Goal: Communication & Community: Participate in discussion

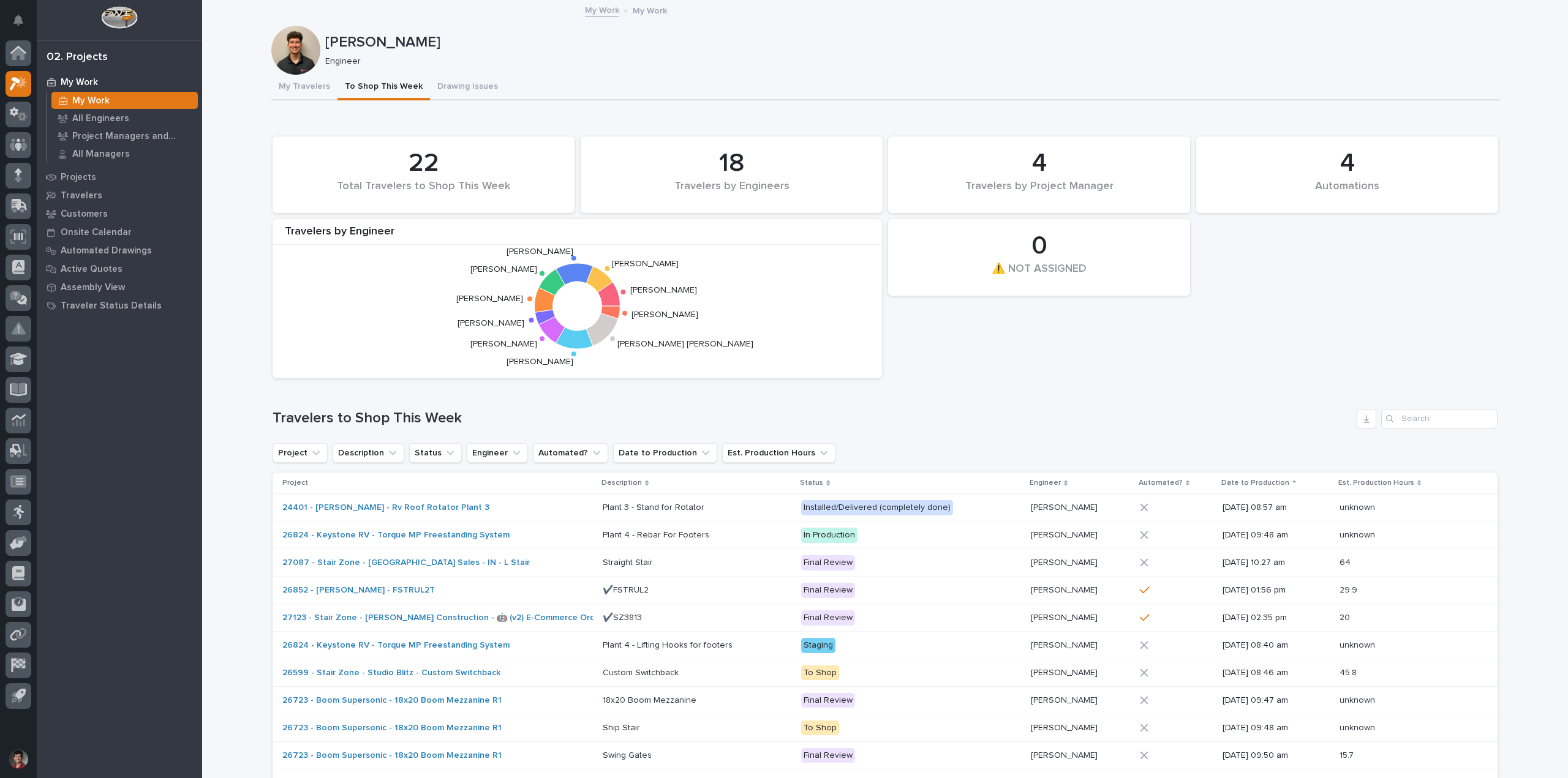
click at [1006, 366] on div "4 Automations 22 Total Travelers to Shop This Week 0 ⚠️ NOT ASSIGNED 18 Travele…" at bounding box center [885, 257] width 1237 height 254
drag, startPoint x: 84, startPoint y: 78, endPoint x: 262, endPoint y: 94, distance: 178.7
click at [84, 78] on p "My Work" at bounding box center [79, 82] width 38 height 11
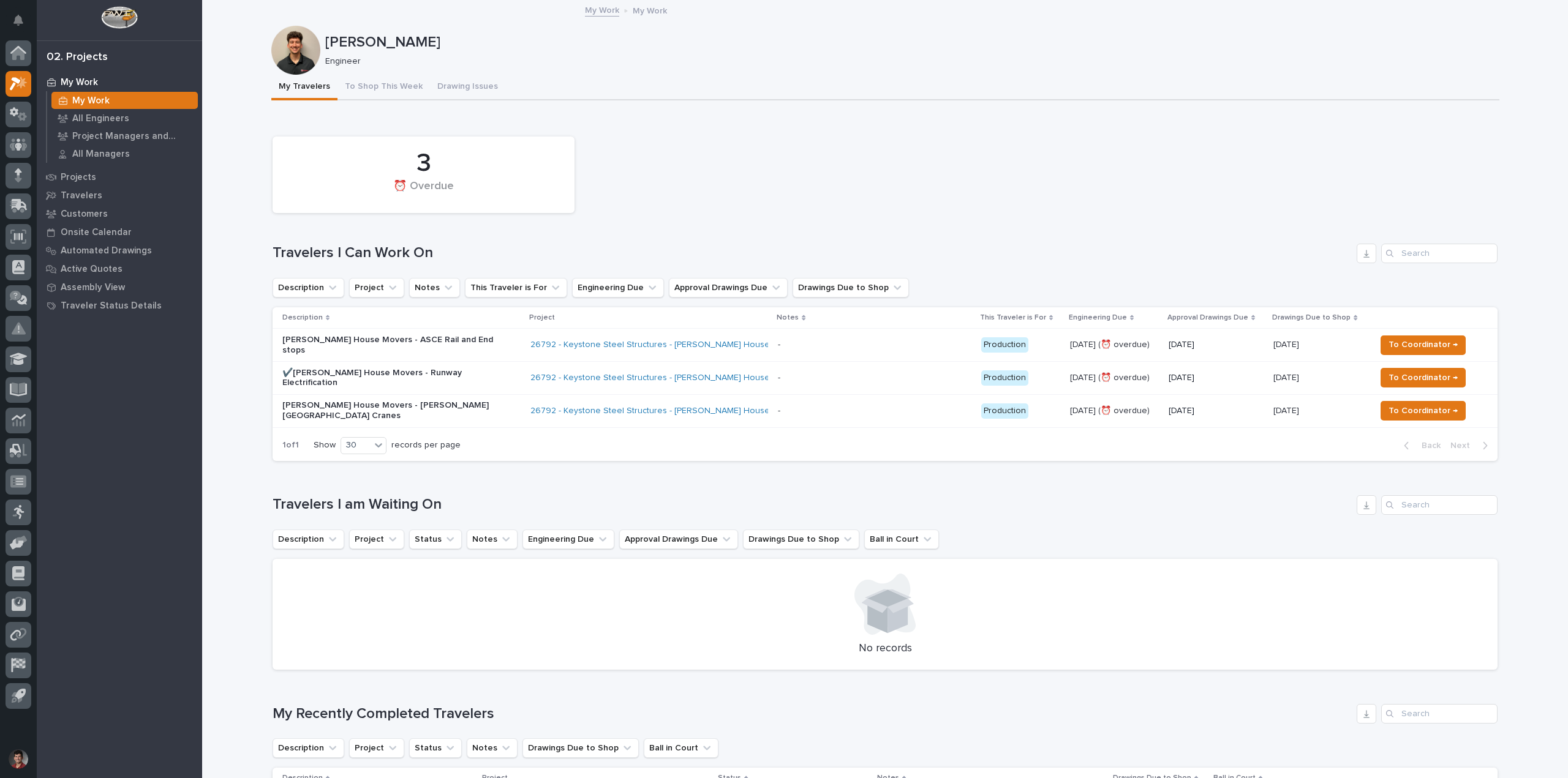
click at [776, 226] on div "3 ⏰ Overdue Travelers I Can Work On Description Project Notes This Traveler is …" at bounding box center [885, 295] width 1225 height 331
click at [454, 76] on button "Drawing Issues" at bounding box center [468, 87] width 75 height 25
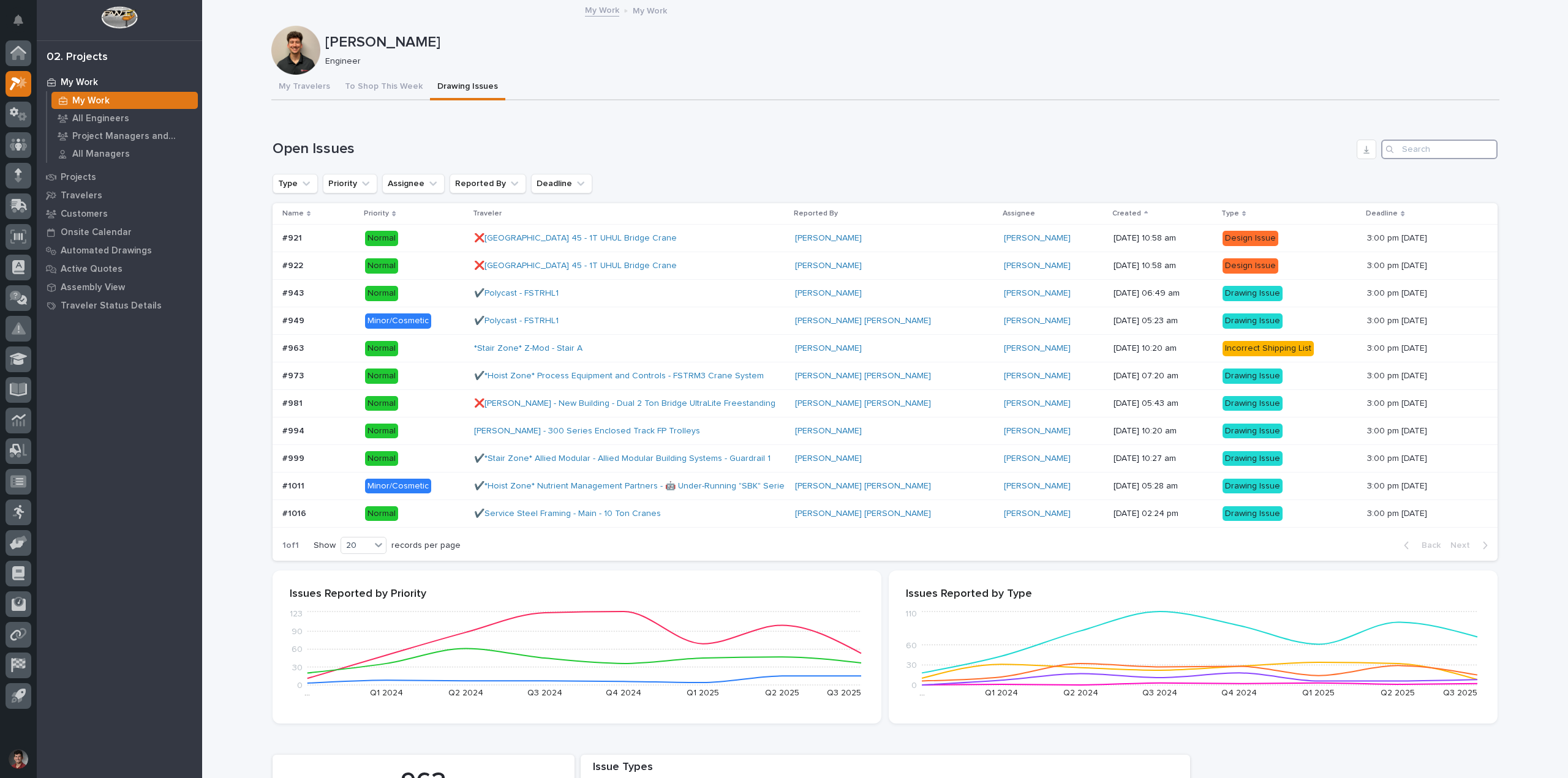
click at [1418, 150] on input "Search" at bounding box center [1439, 149] width 116 height 19
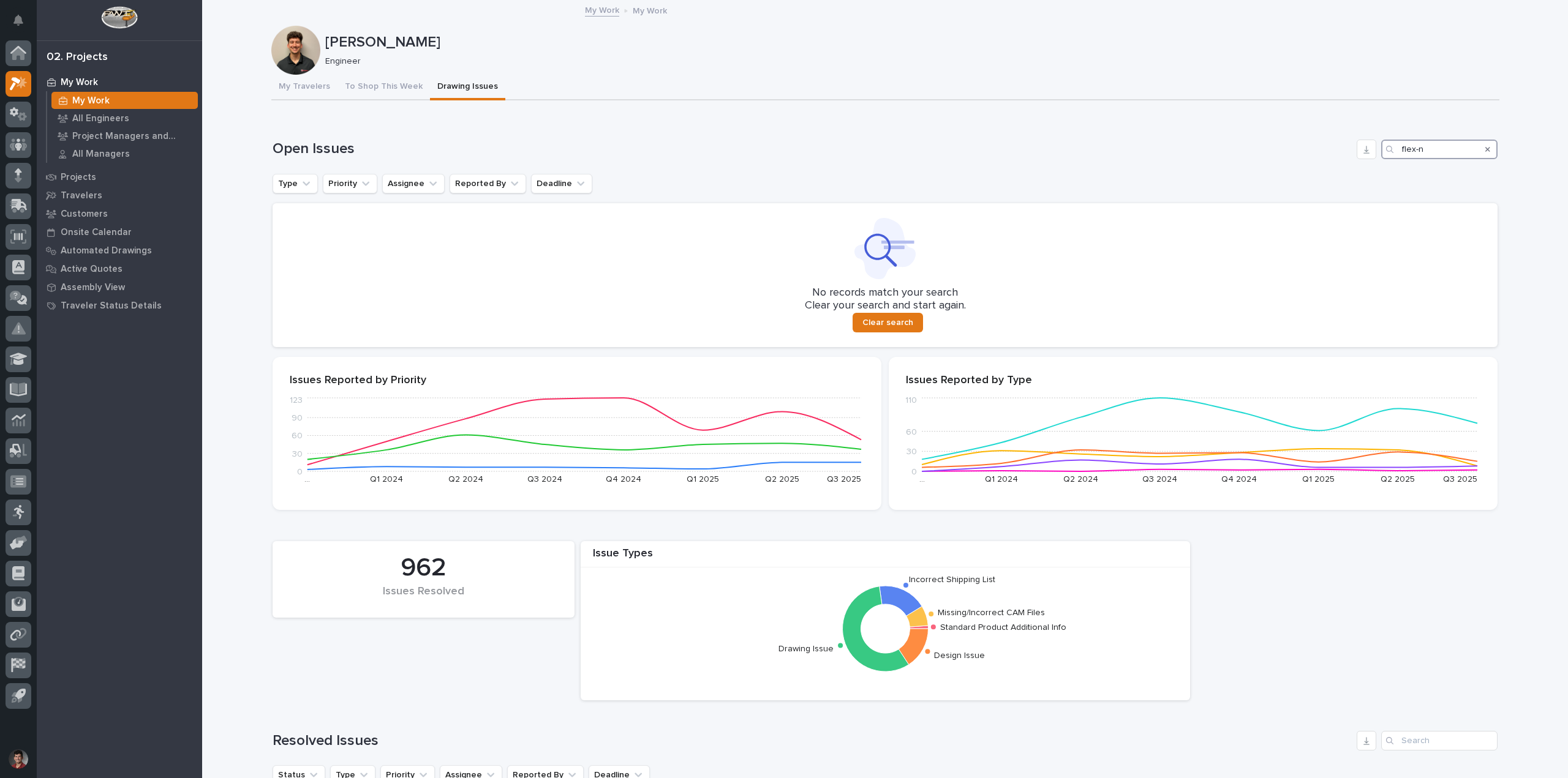
type input "flex-n"
click at [1485, 150] on icon "Search" at bounding box center [1487, 149] width 5 height 7
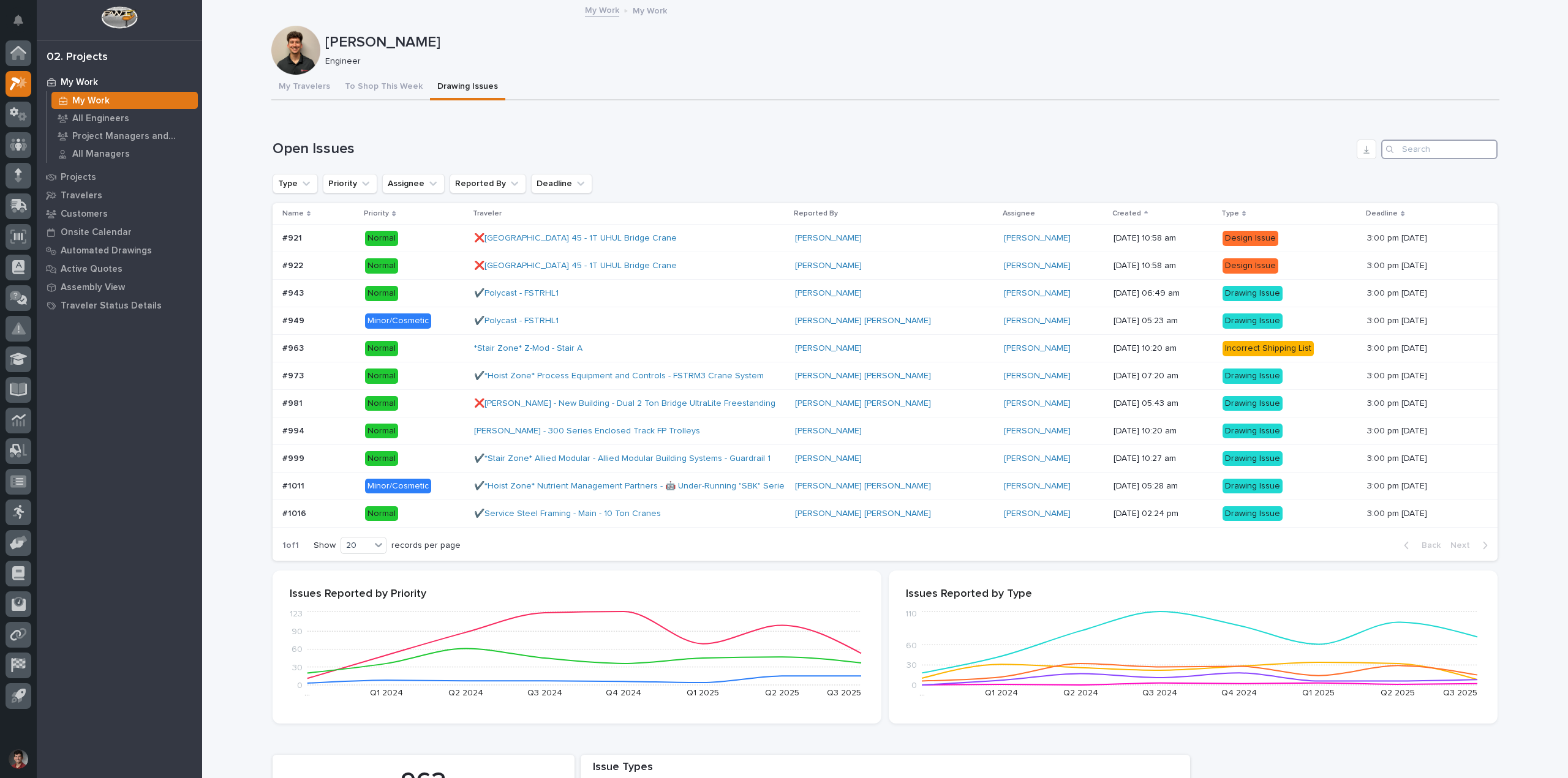
click at [1439, 154] on input "Search" at bounding box center [1439, 149] width 116 height 19
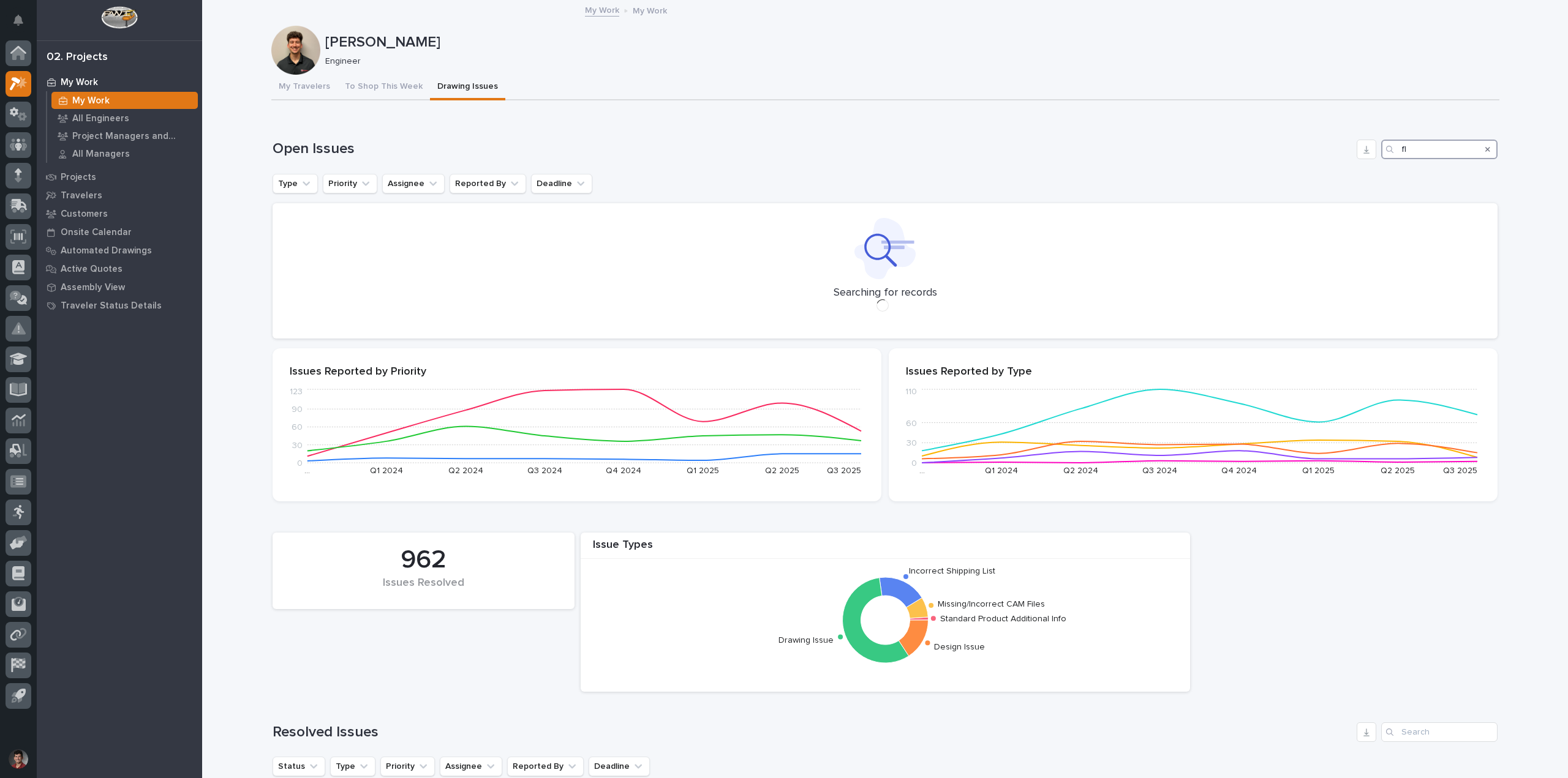
type input "f"
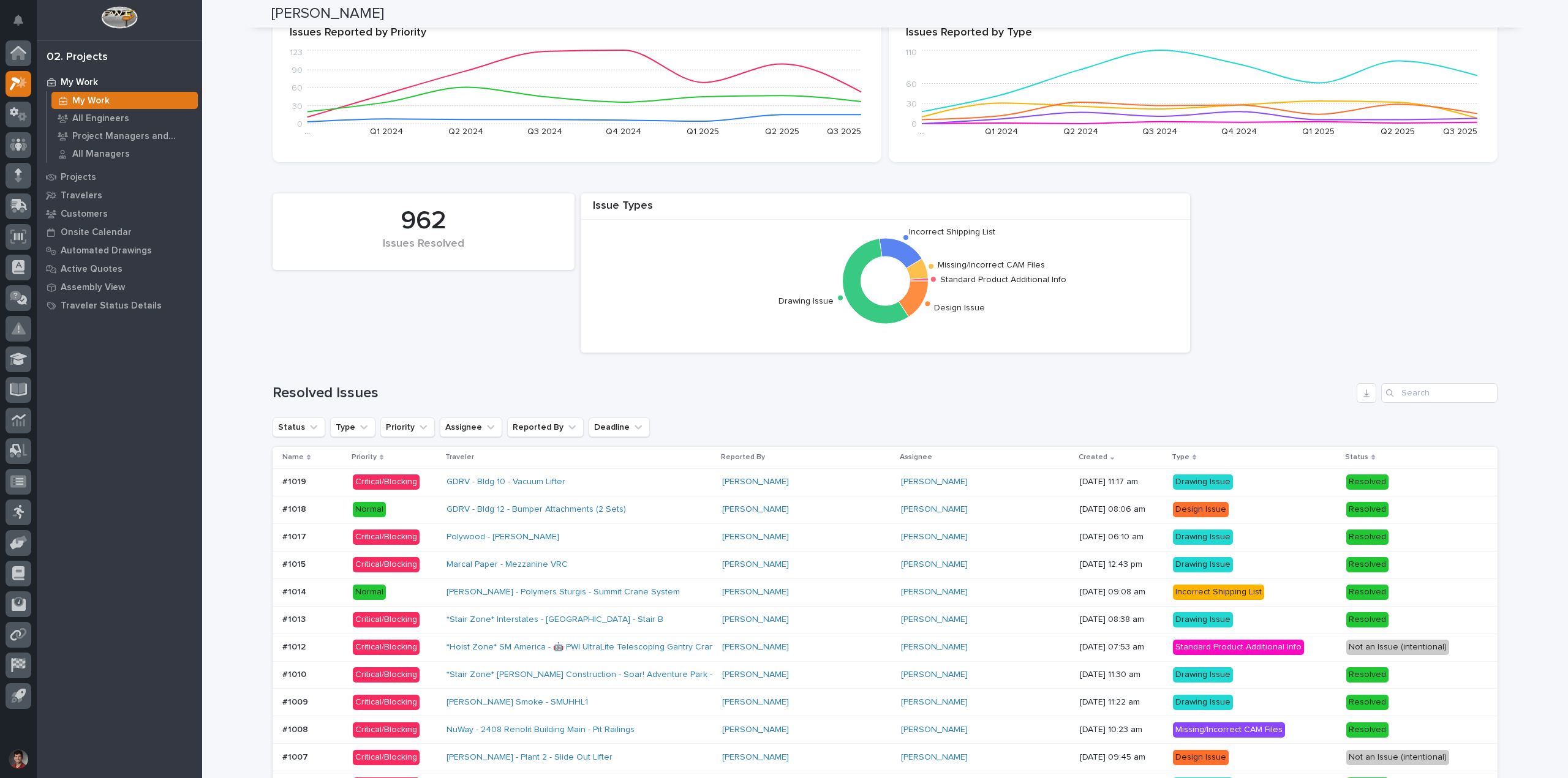
scroll to position [735, 0]
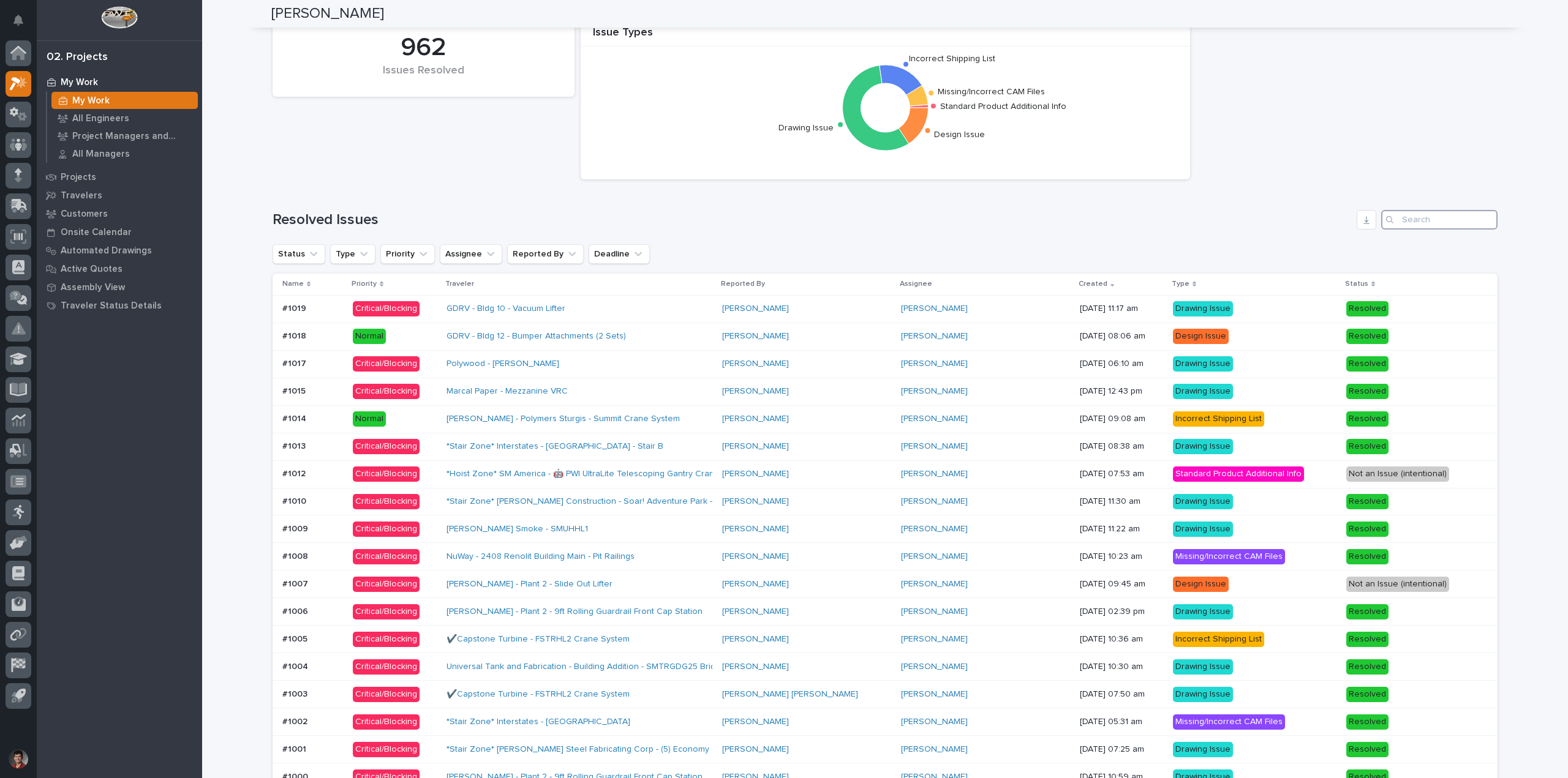
click at [1407, 221] on input "Search" at bounding box center [1439, 219] width 116 height 19
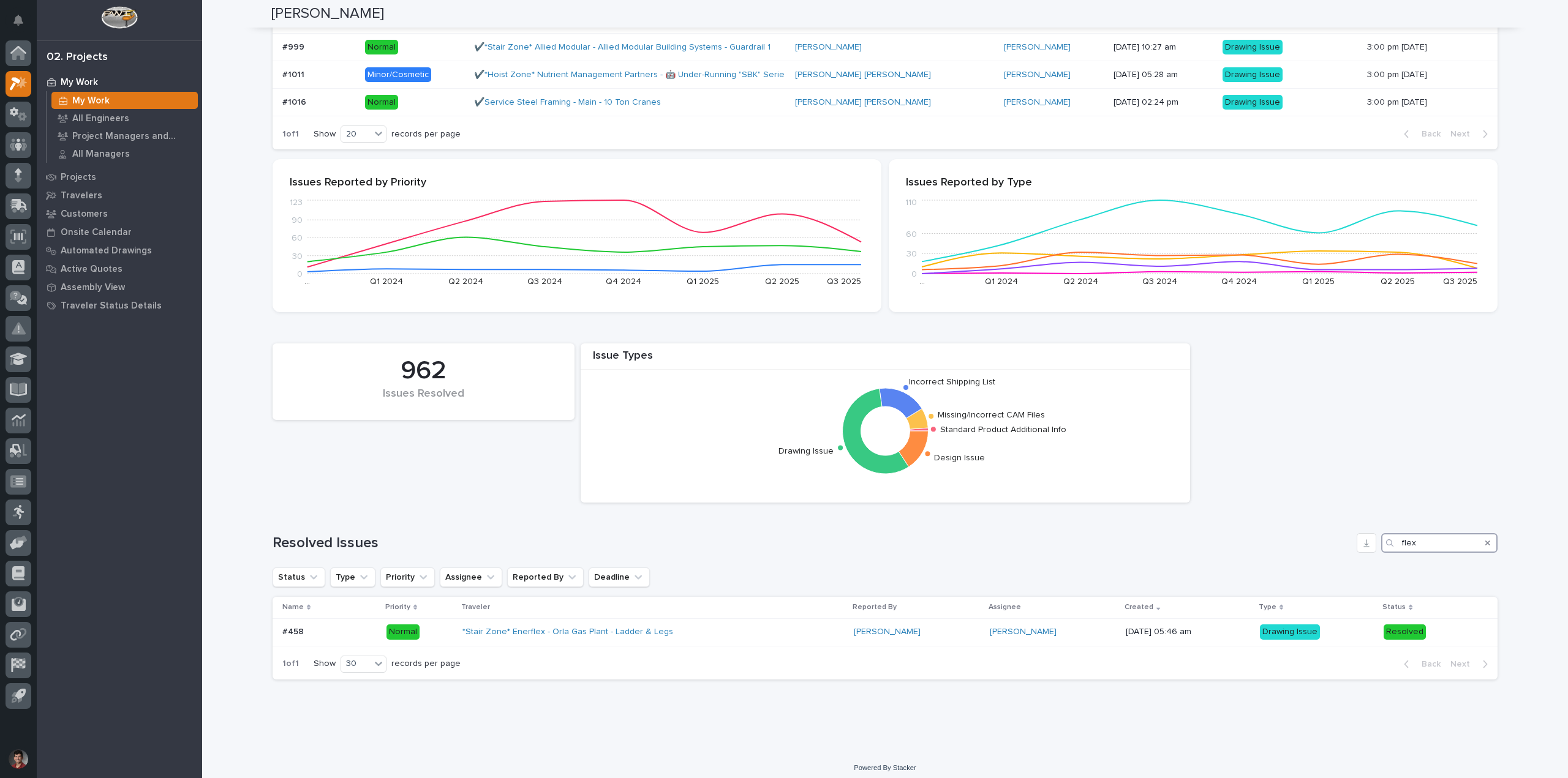
scroll to position [419, 0]
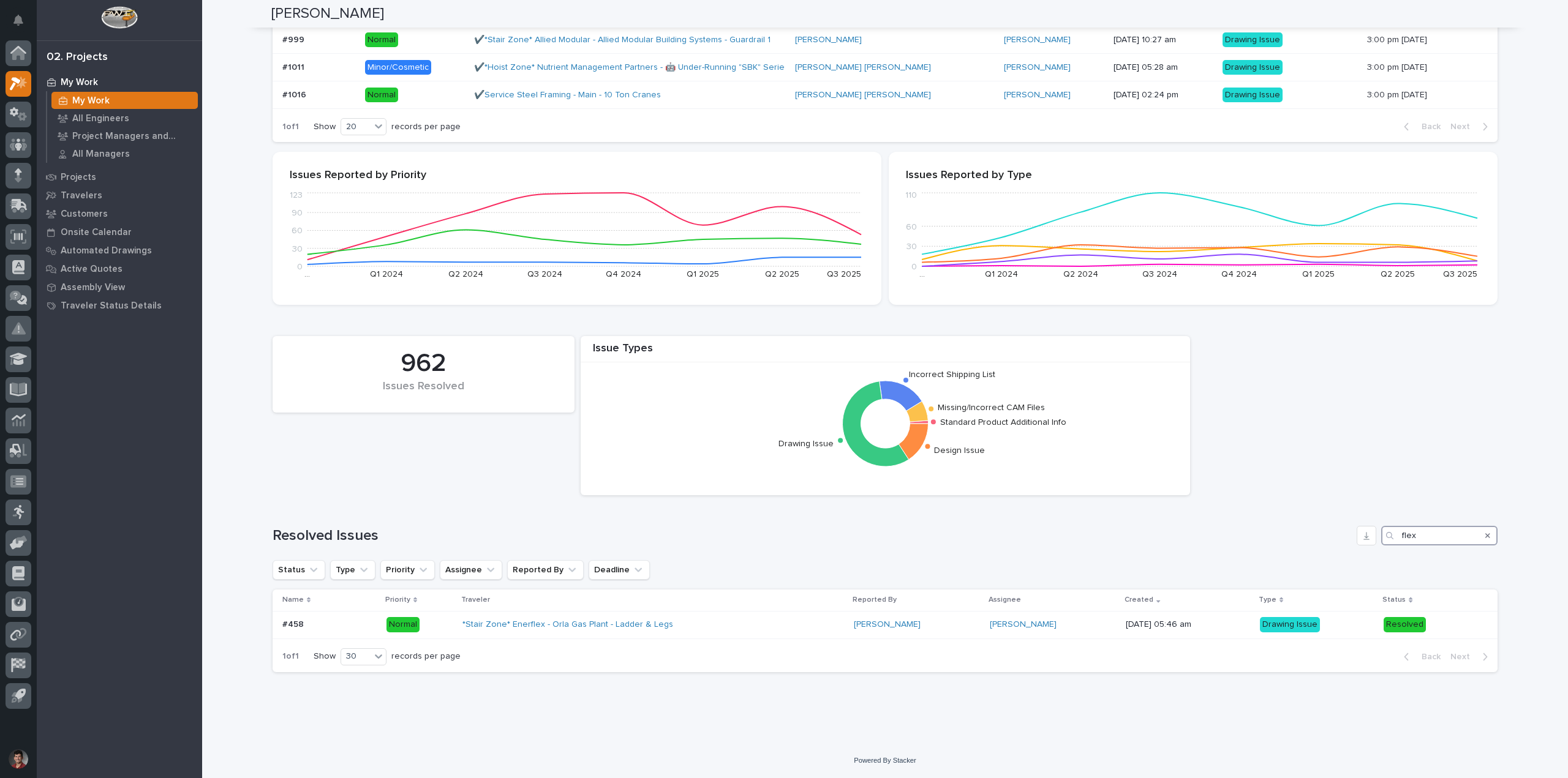
click at [1419, 540] on input "flex" at bounding box center [1439, 535] width 116 height 19
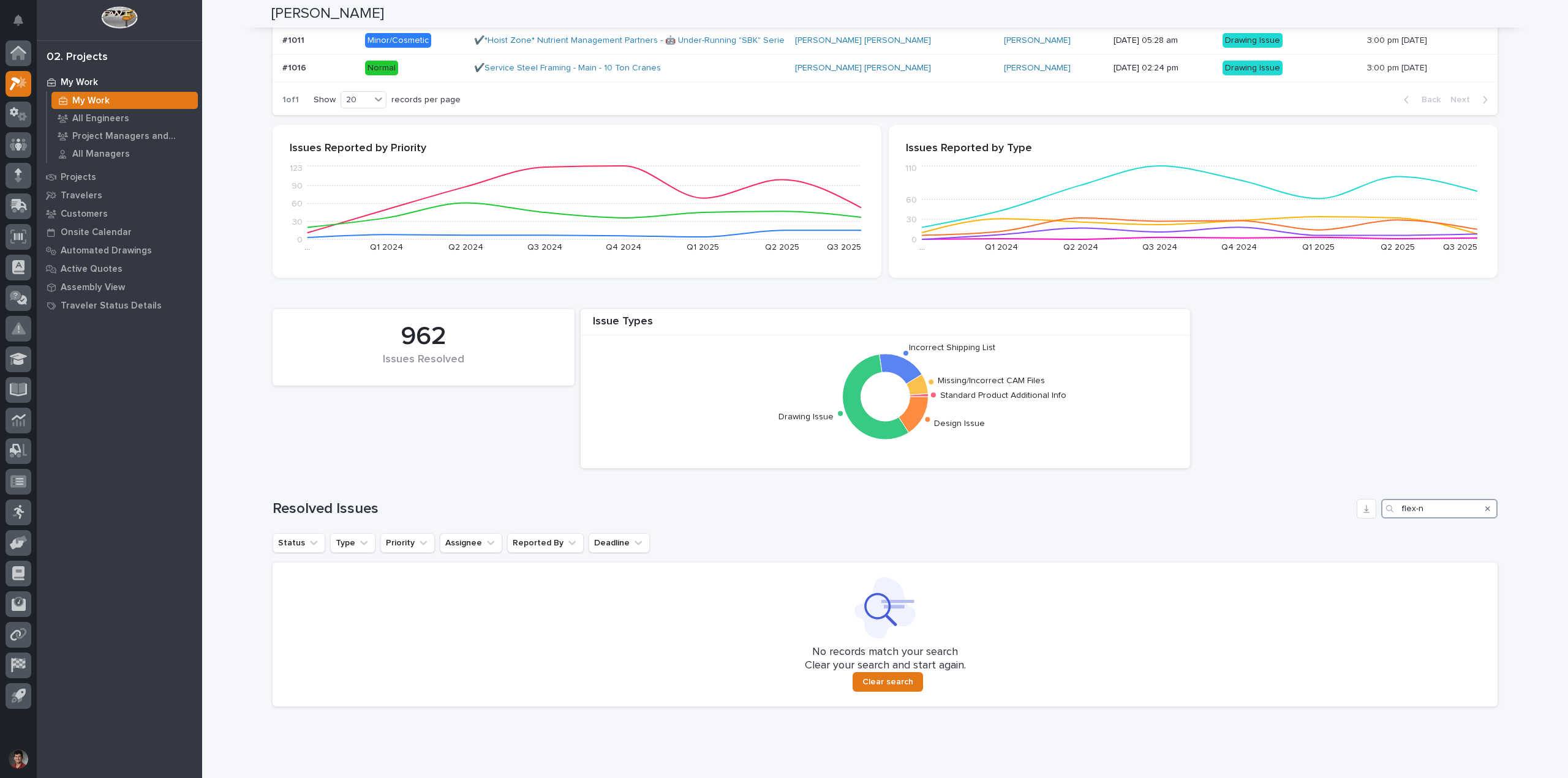
scroll to position [450, 0]
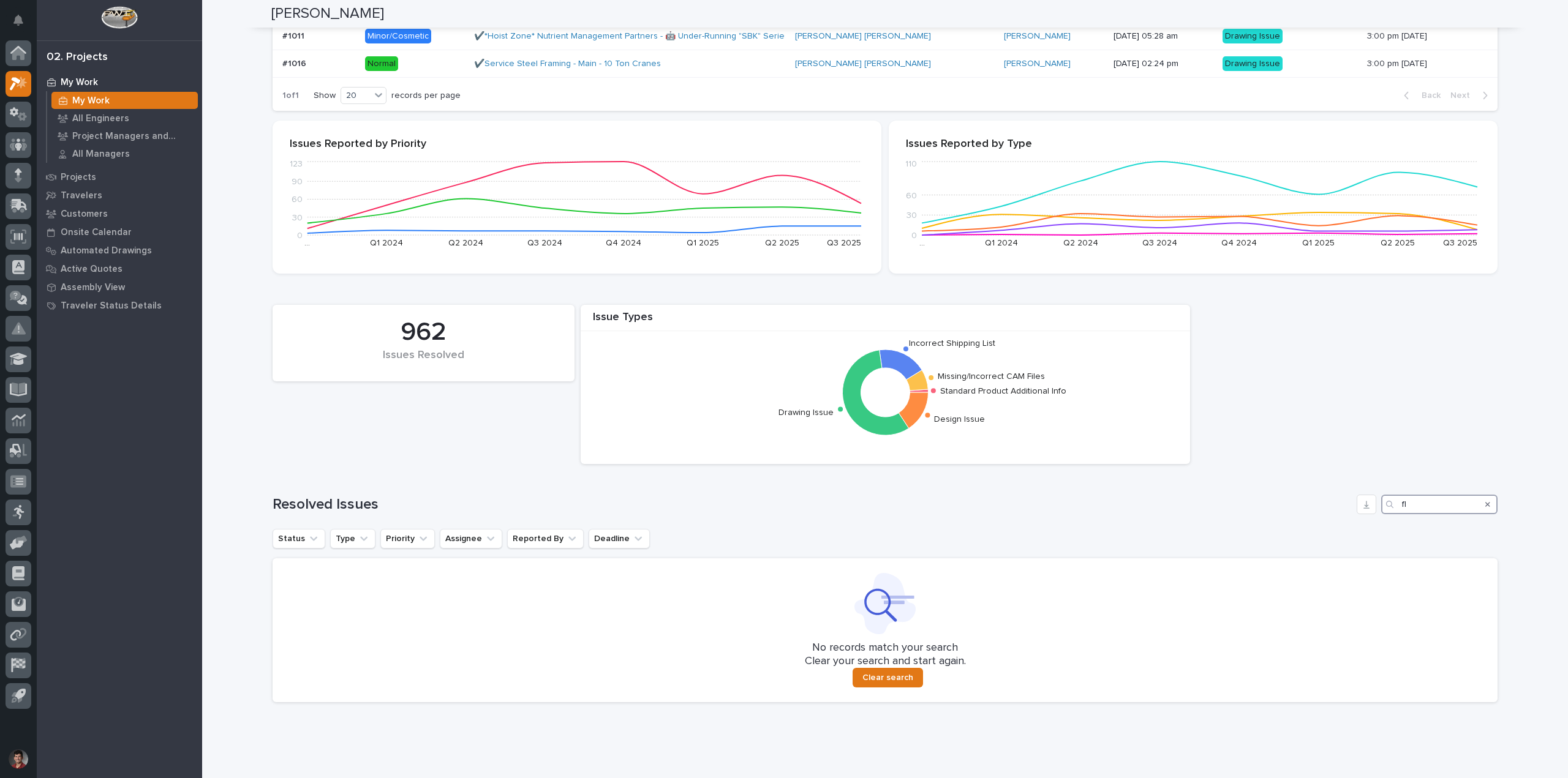
type input "f"
click at [1449, 443] on div "Issue Types Standard Product Additional Info Missing/Incorrect CAM Files Incorr…" at bounding box center [885, 501] width 1225 height 404
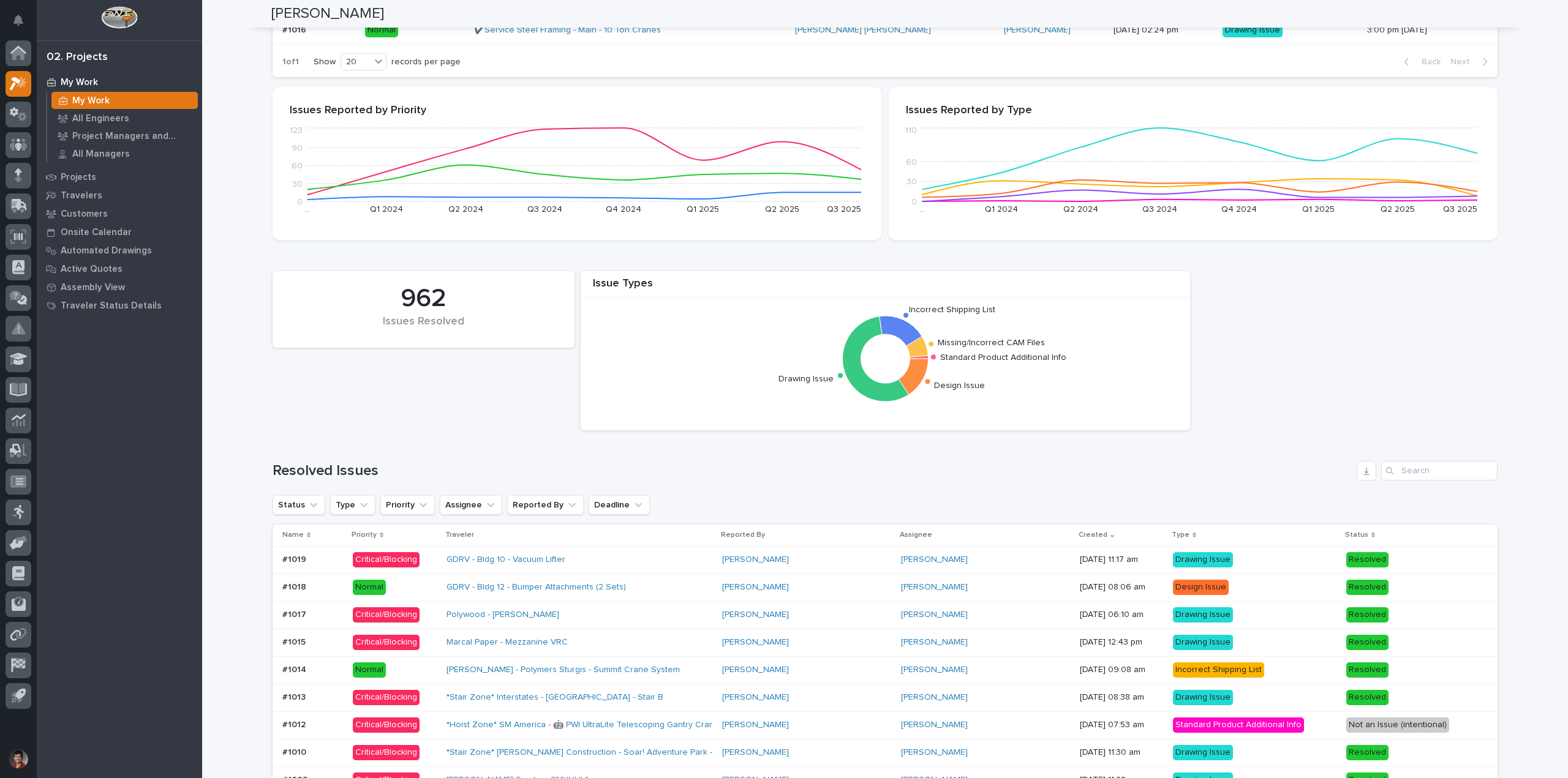
scroll to position [544, 0]
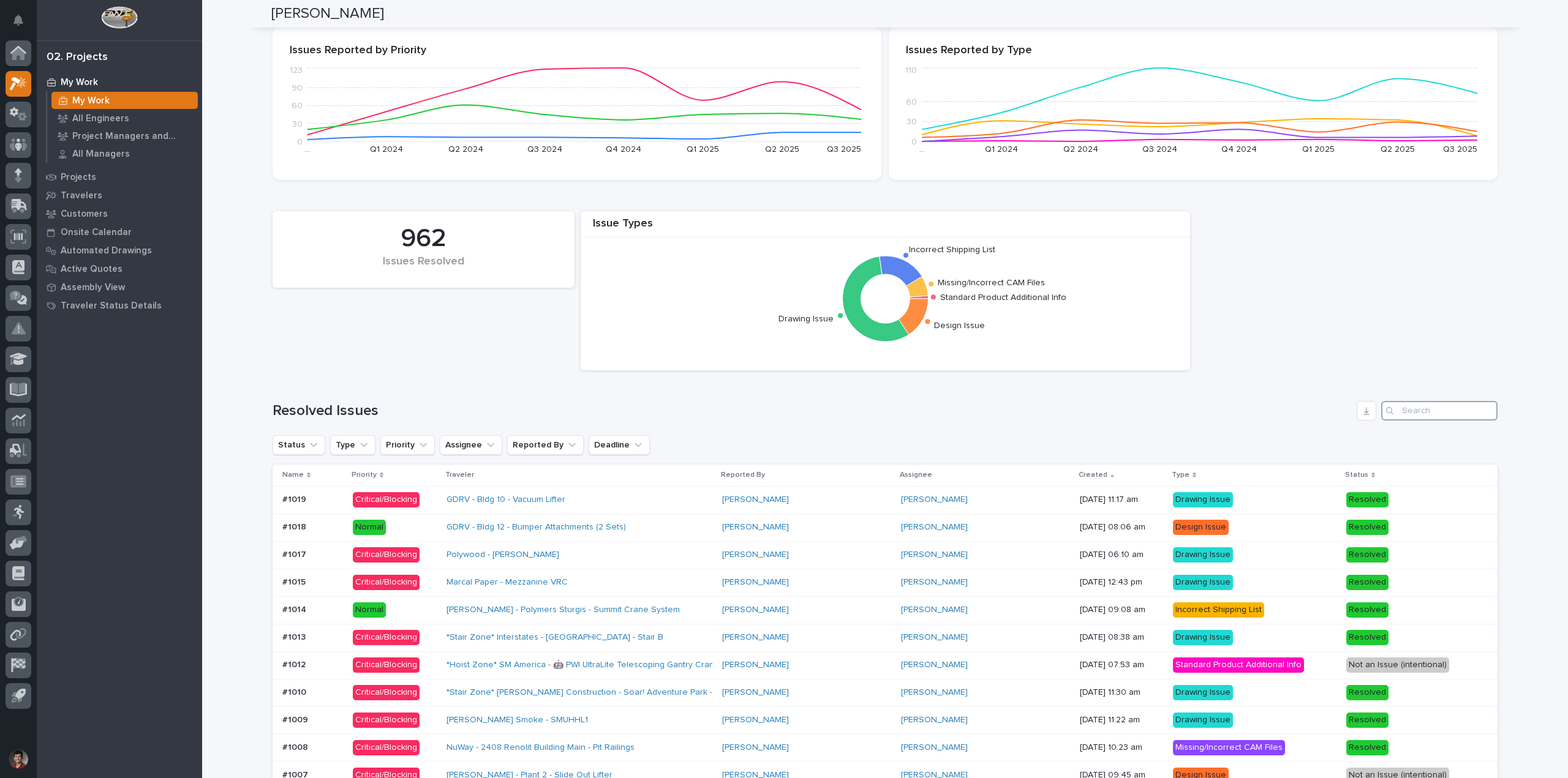
click at [1412, 408] on input "Search" at bounding box center [1439, 410] width 116 height 19
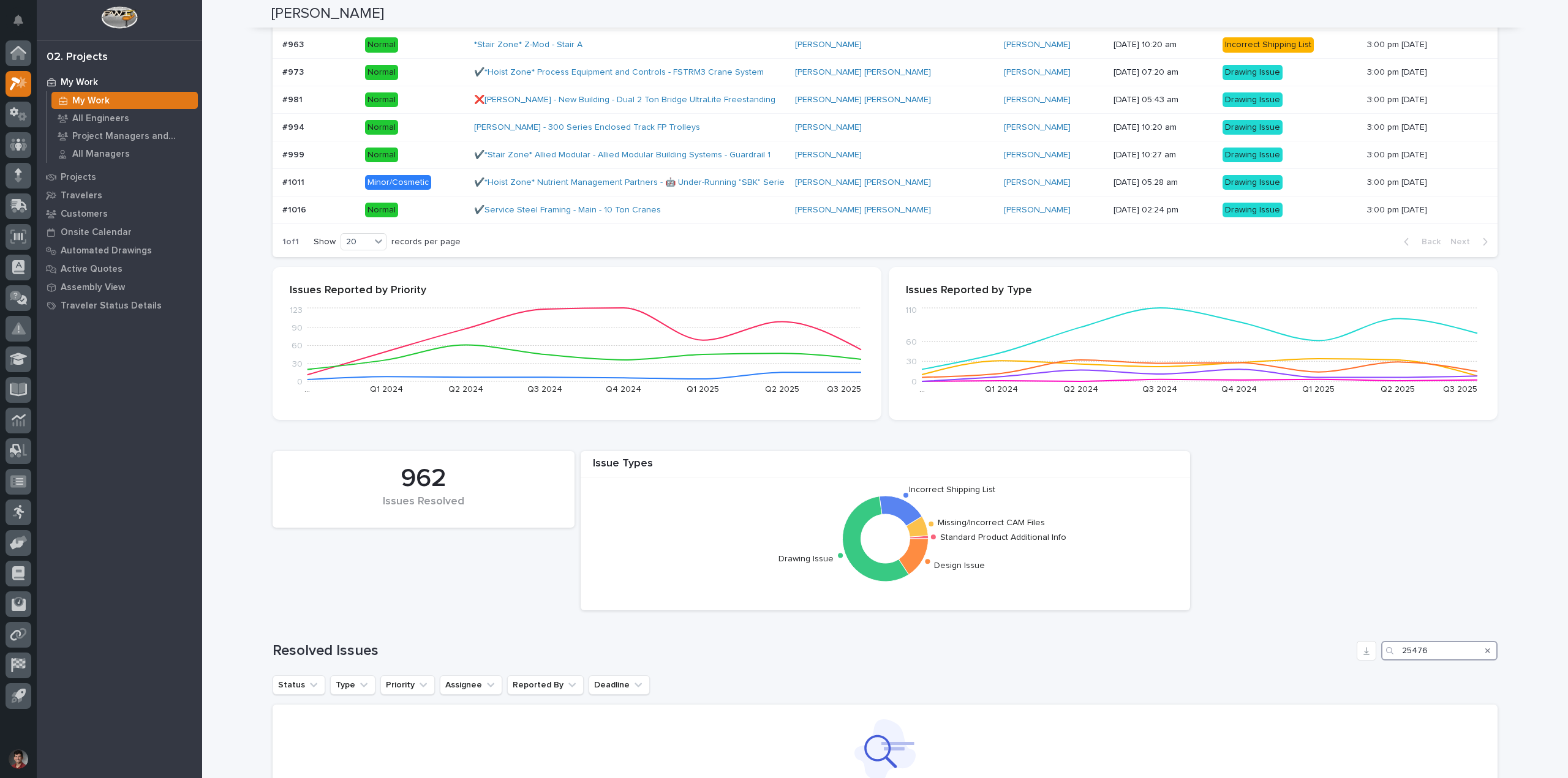
scroll to position [0, 0]
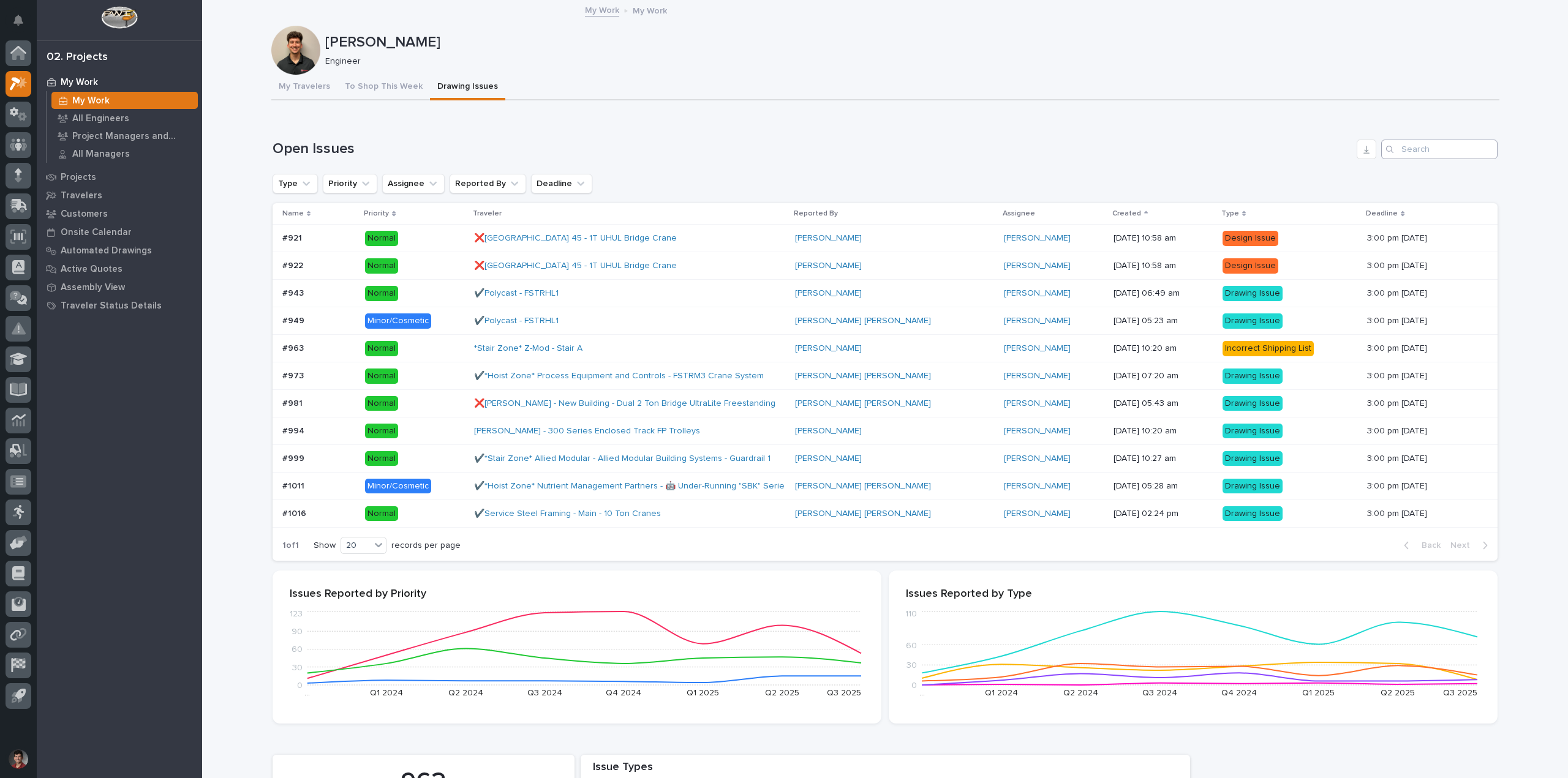
type input "25476"
click at [1404, 152] on input "Search" at bounding box center [1439, 149] width 116 height 19
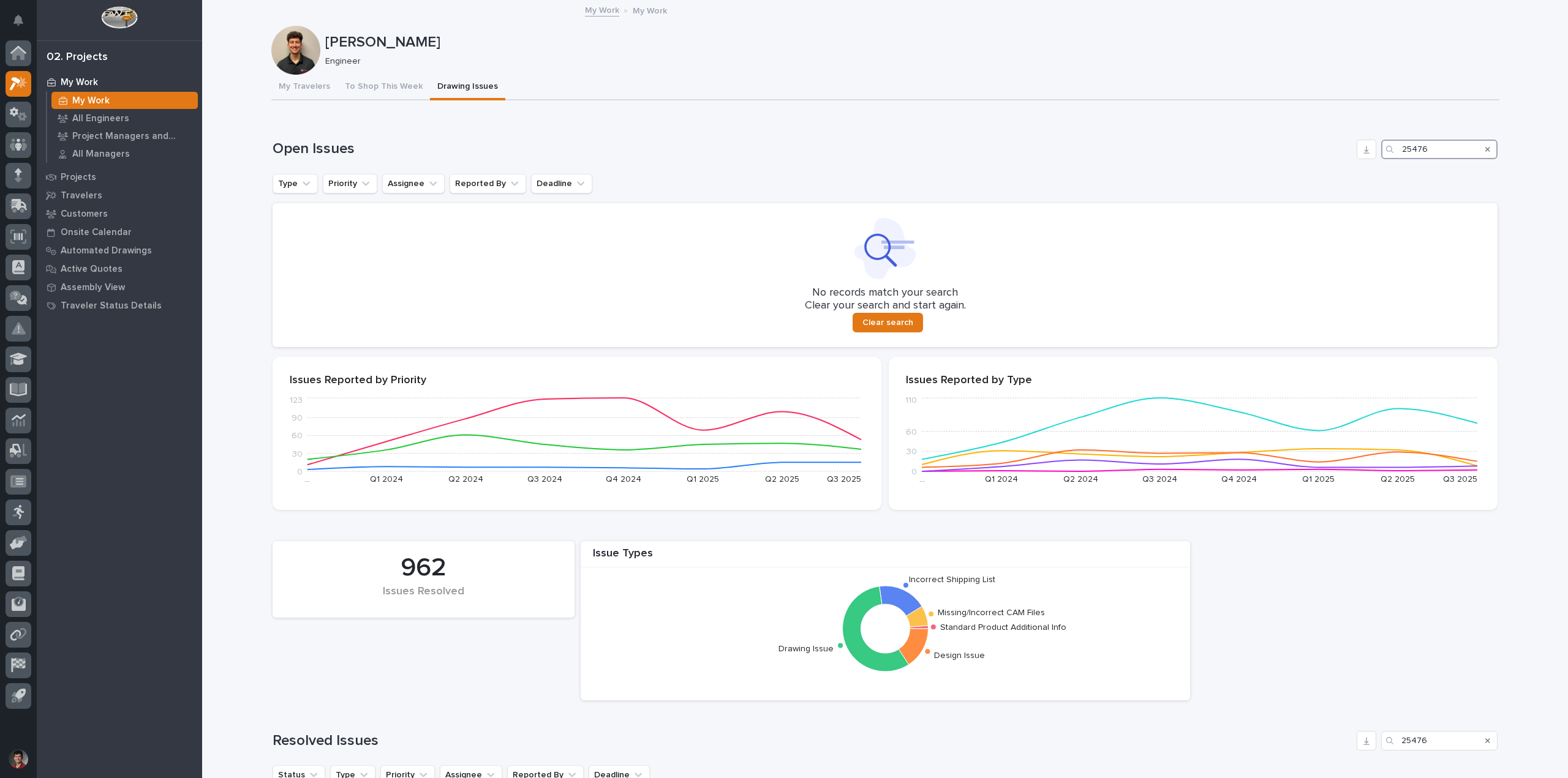
type input "25476"
click at [1485, 148] on icon "Search" at bounding box center [1487, 149] width 5 height 5
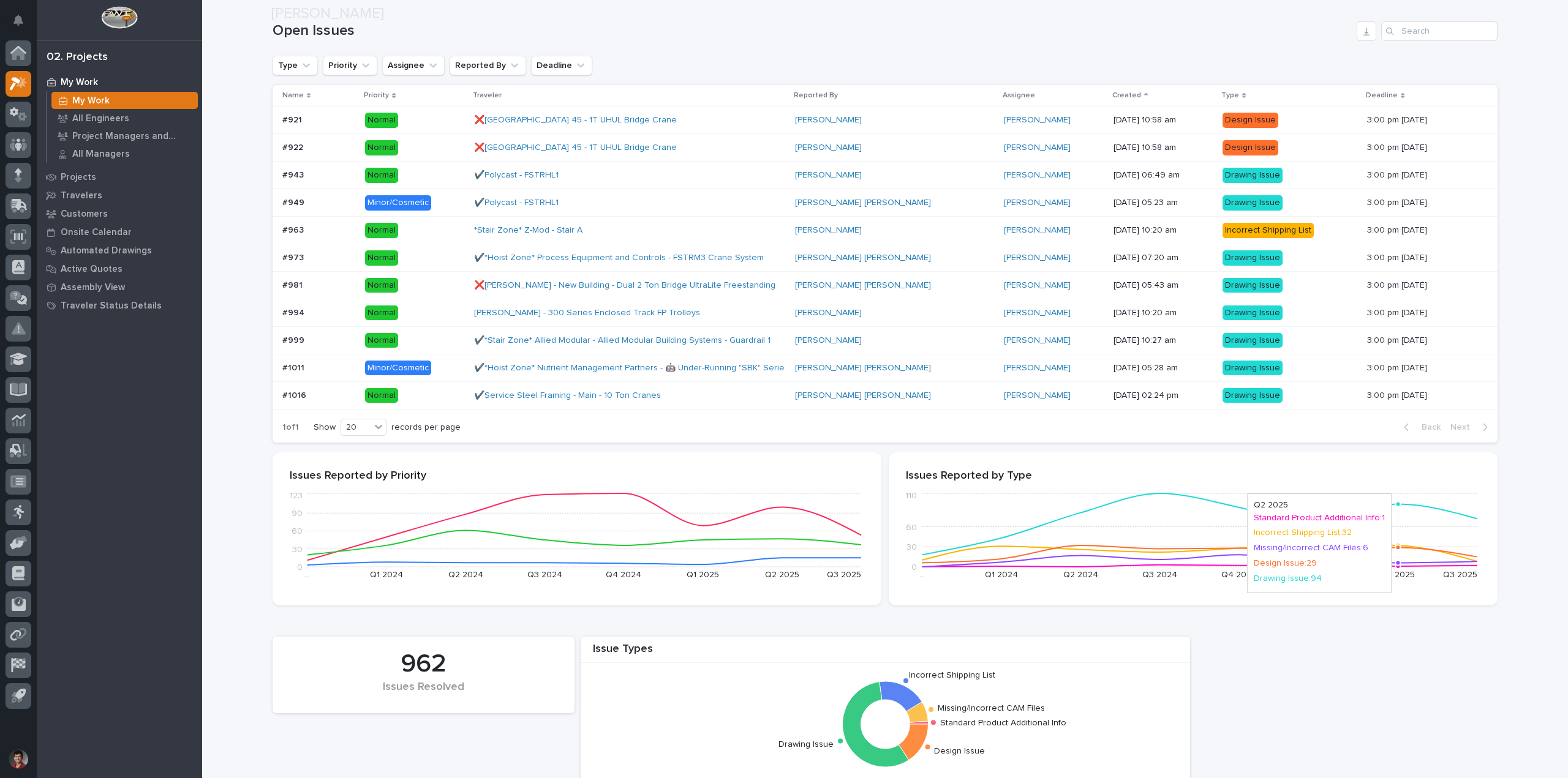
scroll to position [306, 0]
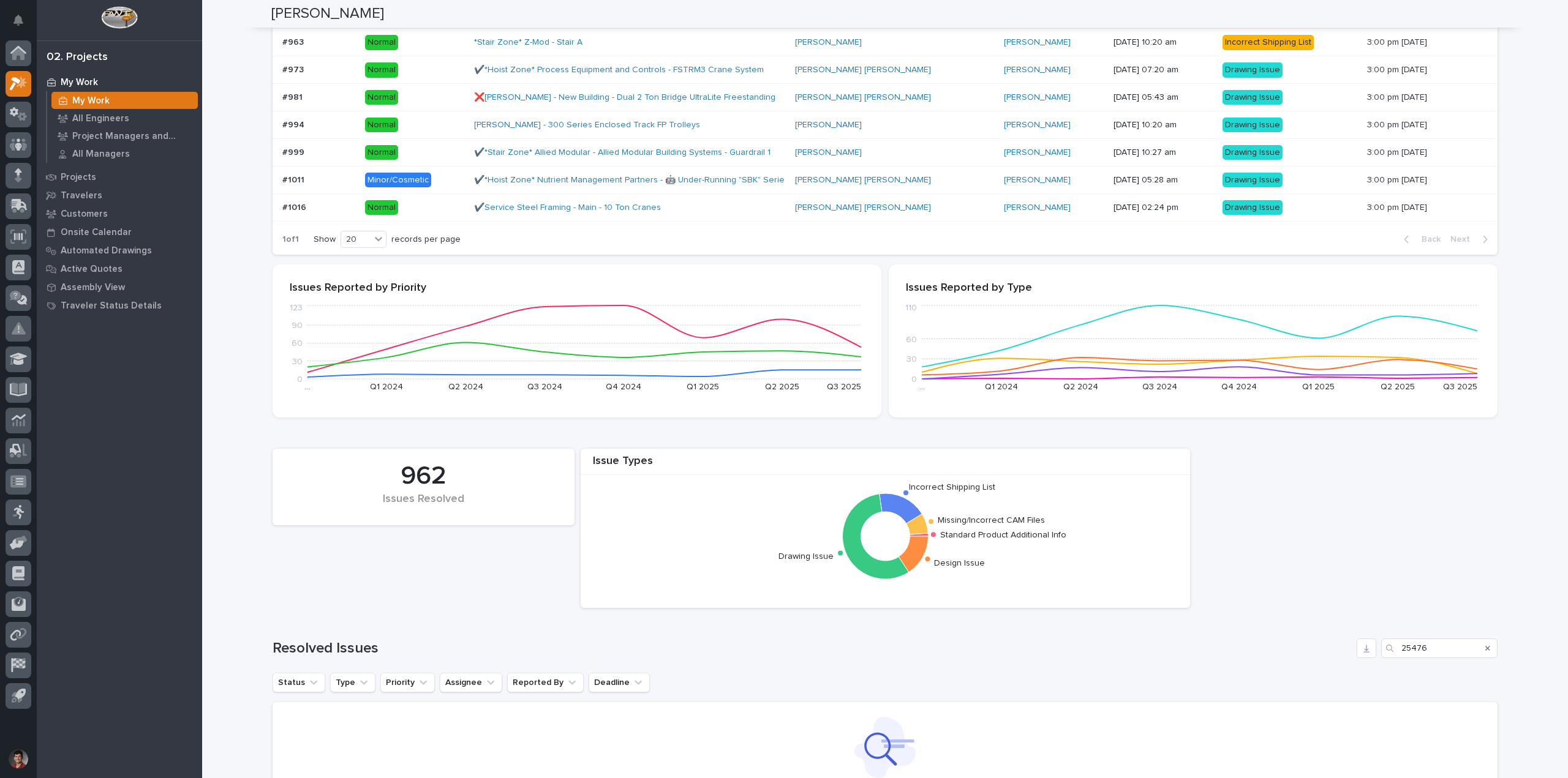
click at [1480, 650] on div "Search" at bounding box center [1487, 648] width 19 height 19
click at [1478, 649] on div "Search" at bounding box center [1487, 648] width 19 height 19
click at [1485, 649] on icon "Search" at bounding box center [1487, 648] width 5 height 5
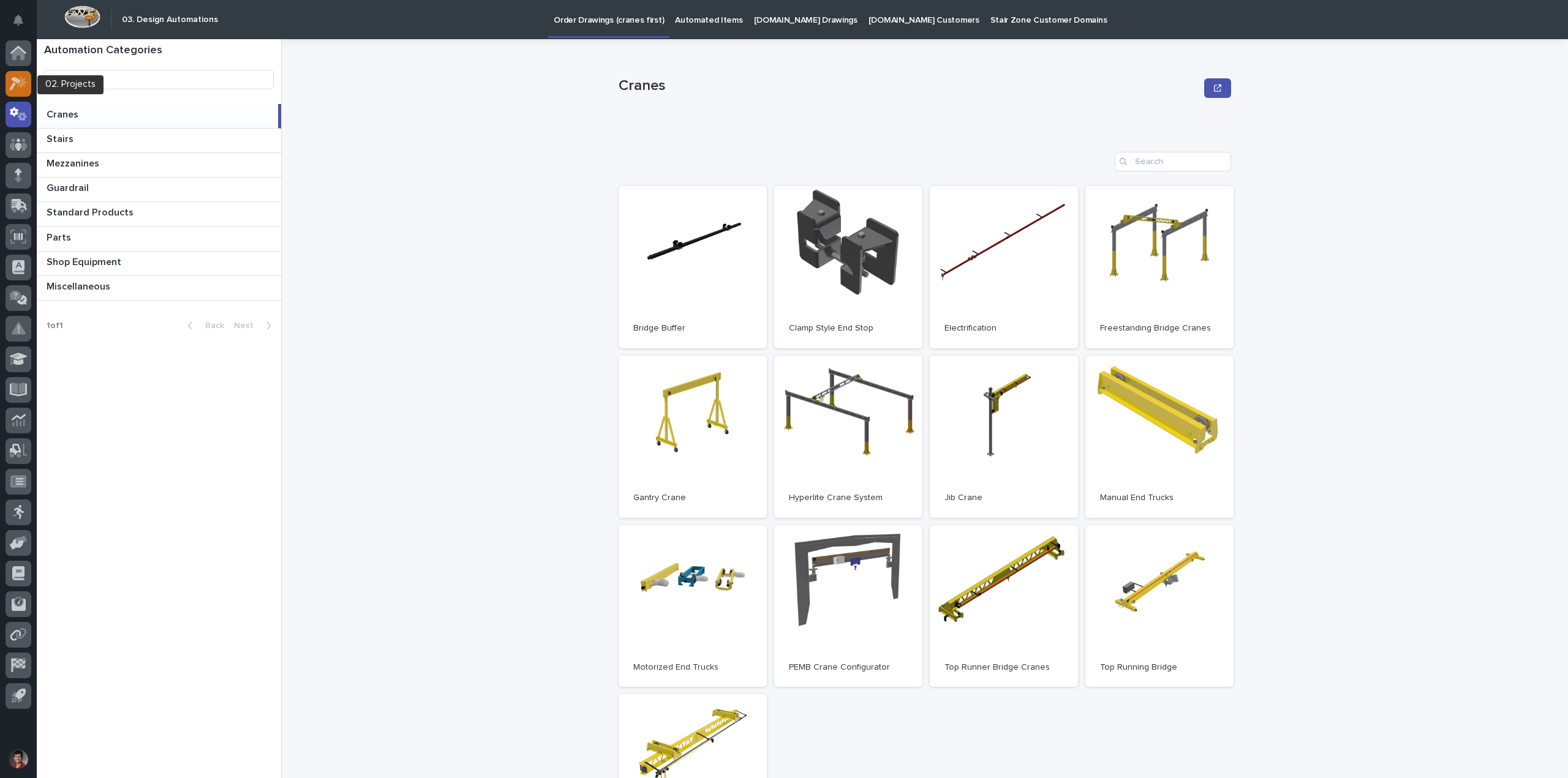
click at [9, 75] on div at bounding box center [18, 84] width 25 height 25
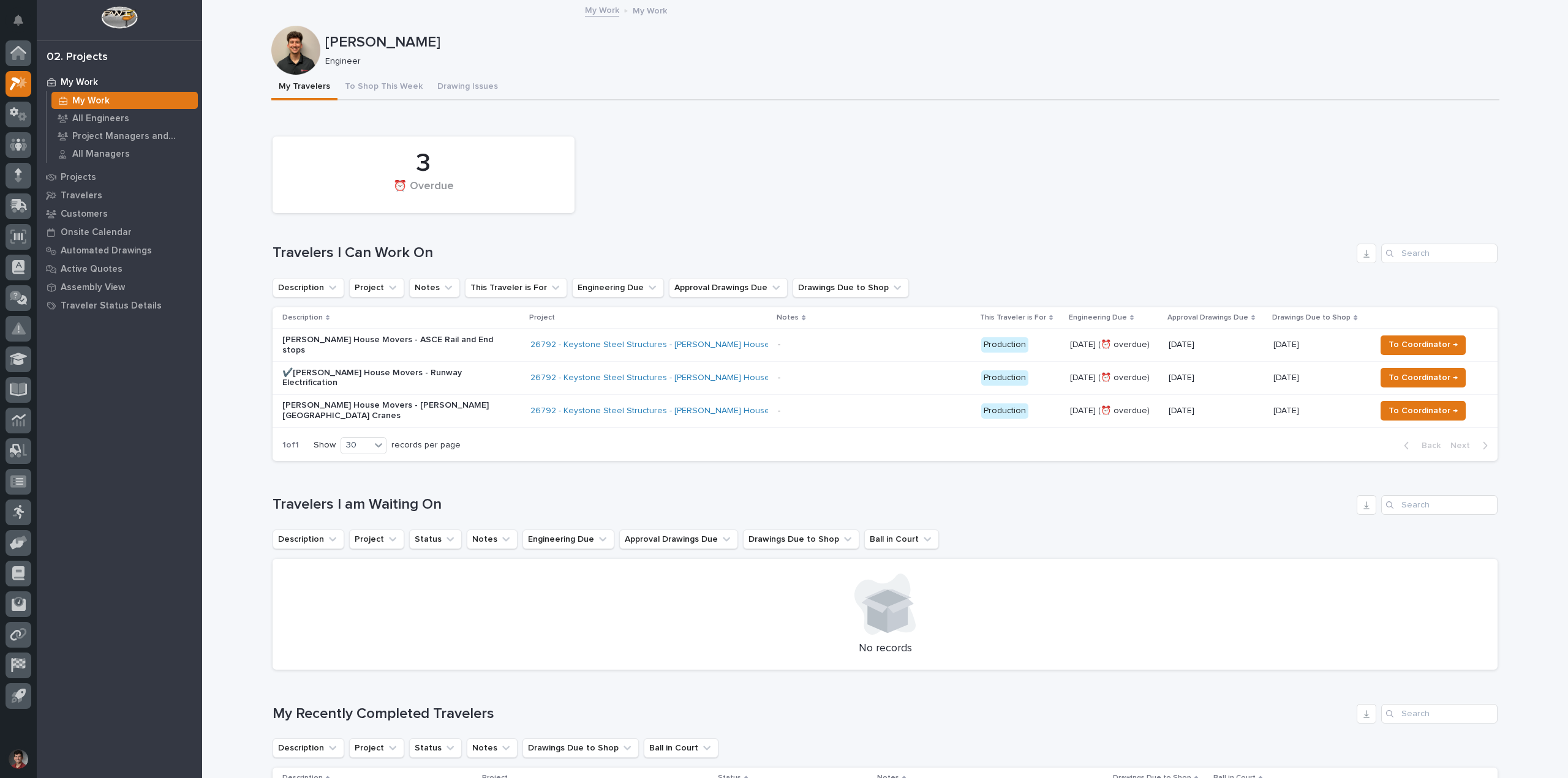
click at [489, 400] on p "[PERSON_NAME] House Movers - [PERSON_NAME][GEOGRAPHIC_DATA] Cranes" at bounding box center [390, 410] width 215 height 21
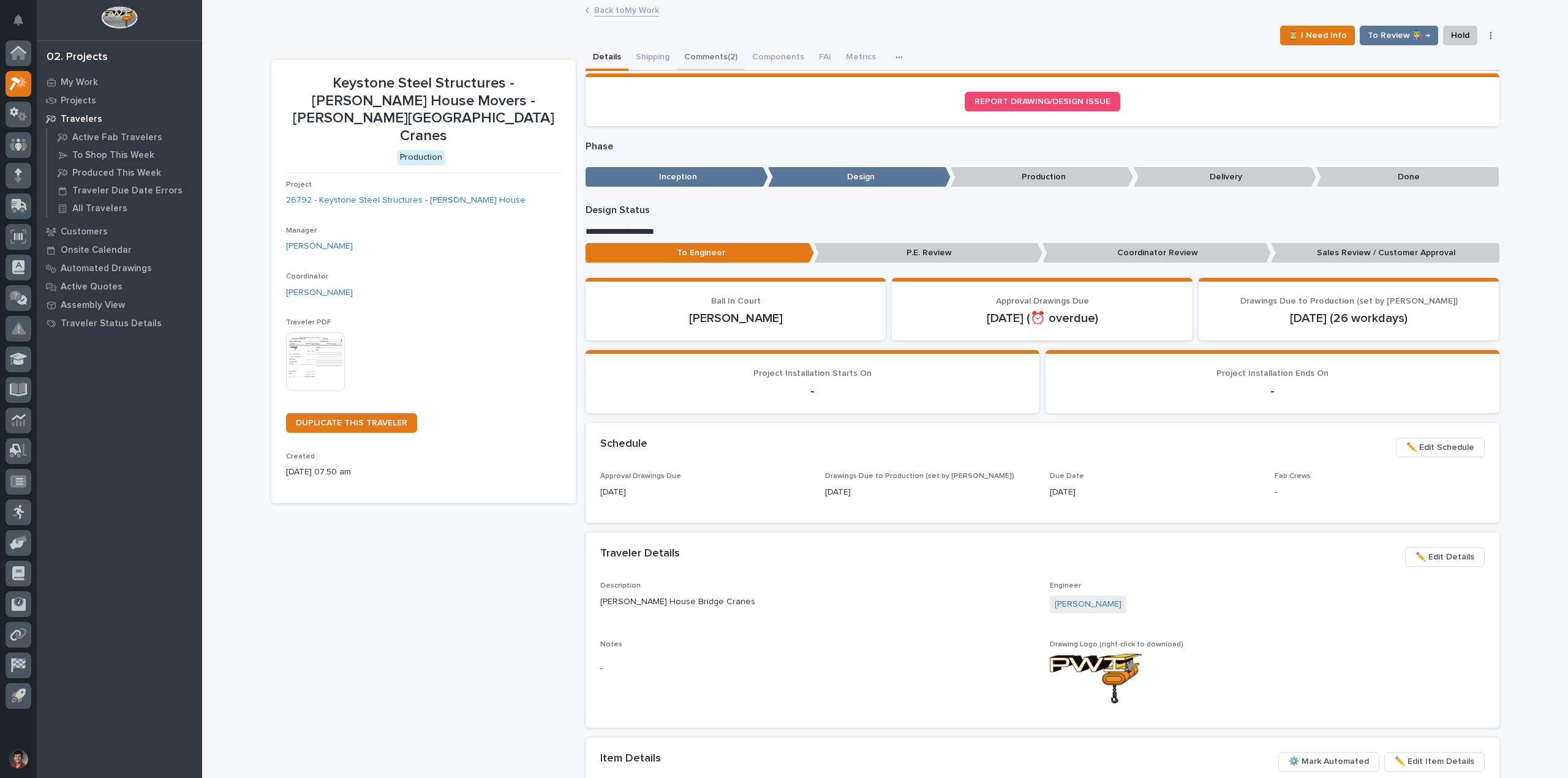
click at [706, 53] on button "Comments (2)" at bounding box center [711, 58] width 68 height 25
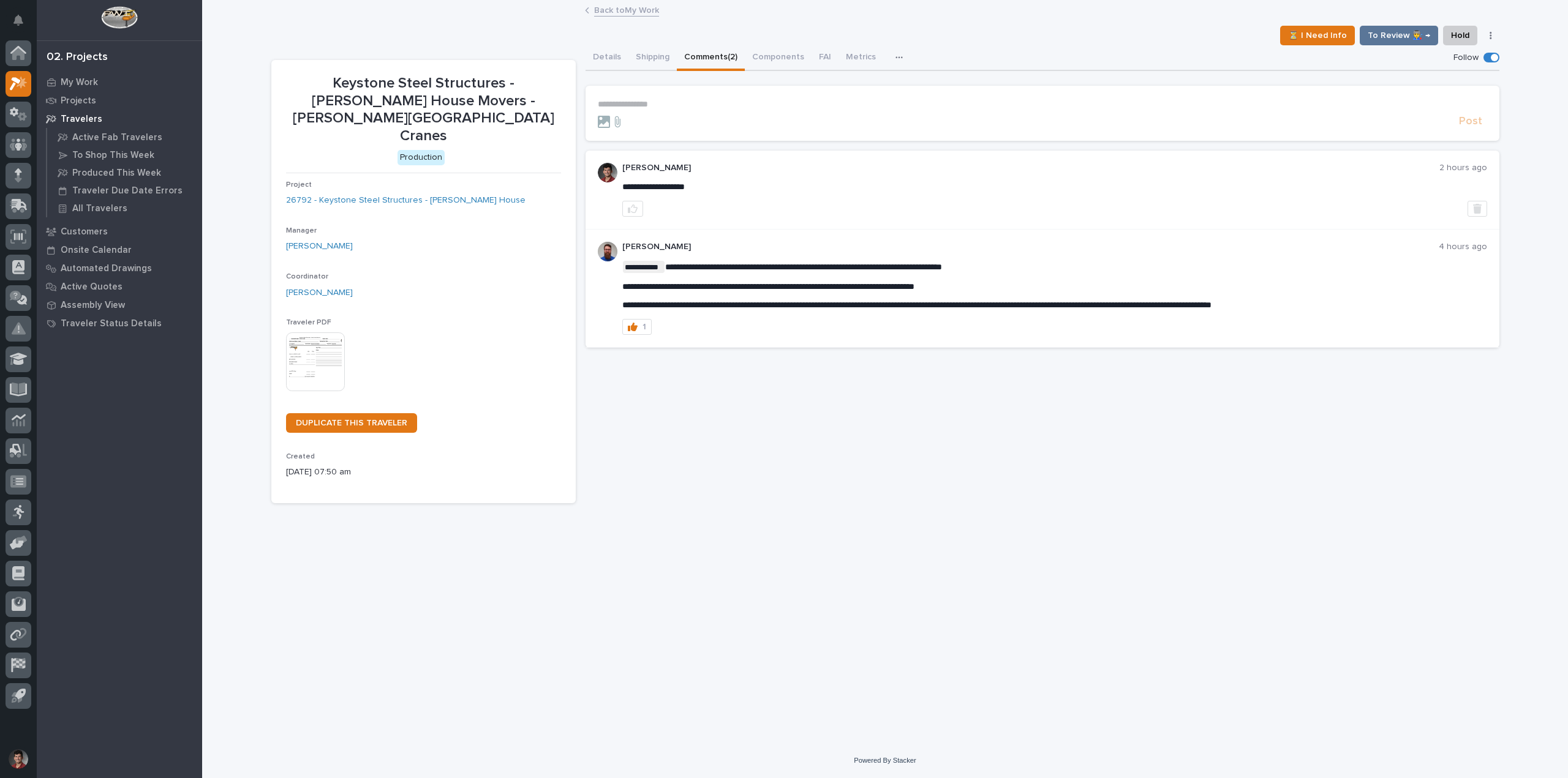
click at [667, 101] on p "**********" at bounding box center [1043, 105] width 890 height 11
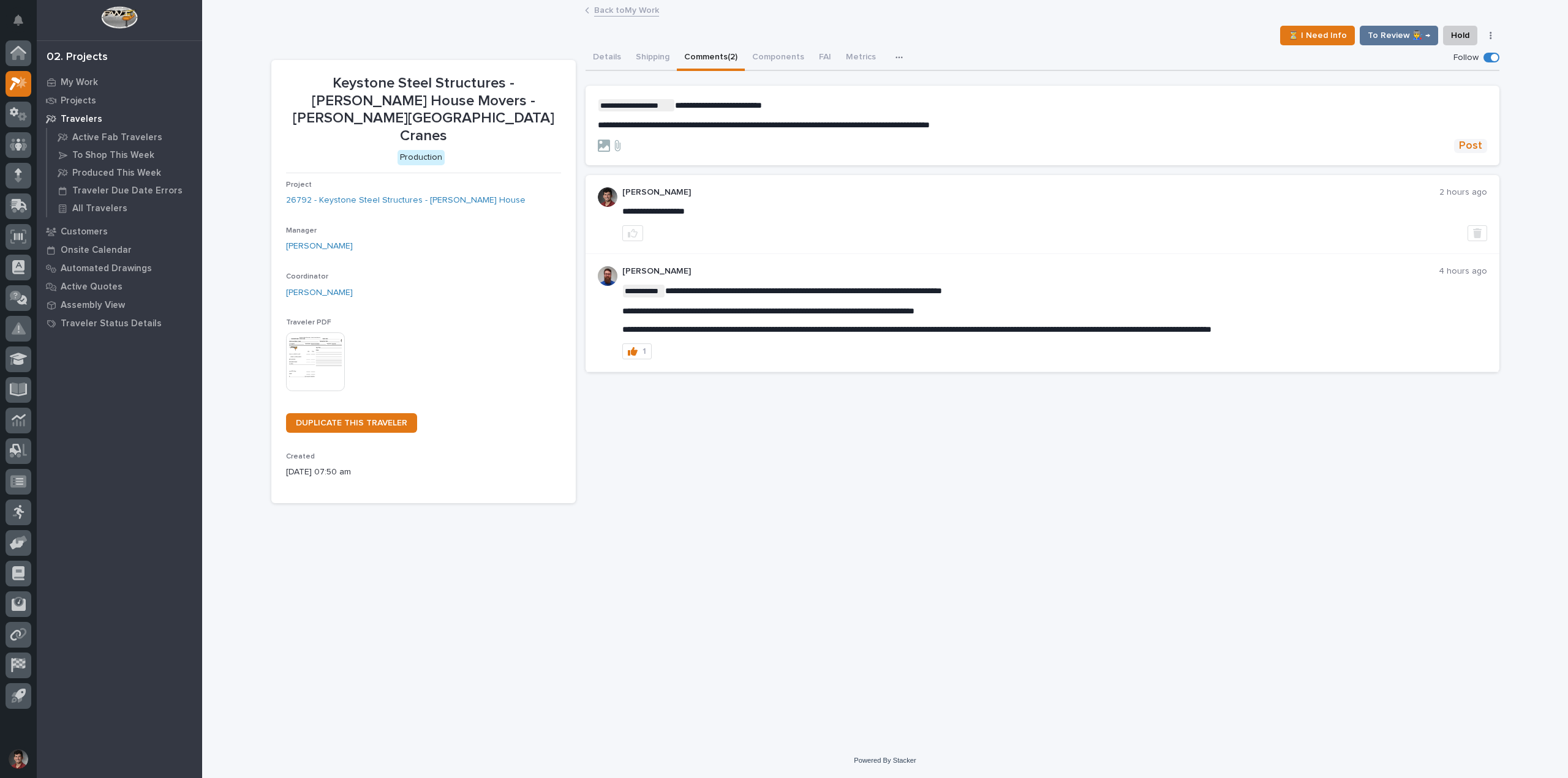
click at [1481, 144] on span "Post" at bounding box center [1471, 146] width 23 height 14
